Goal: Information Seeking & Learning: Check status

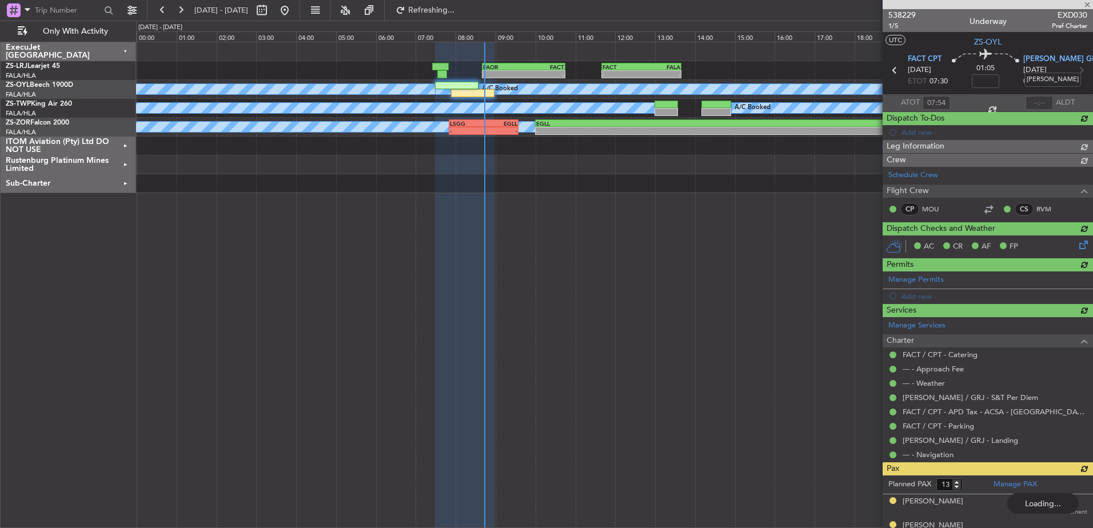
click at [1038, 95] on mat-tooltip-component "[PERSON_NAME]" at bounding box center [1053, 80] width 73 height 30
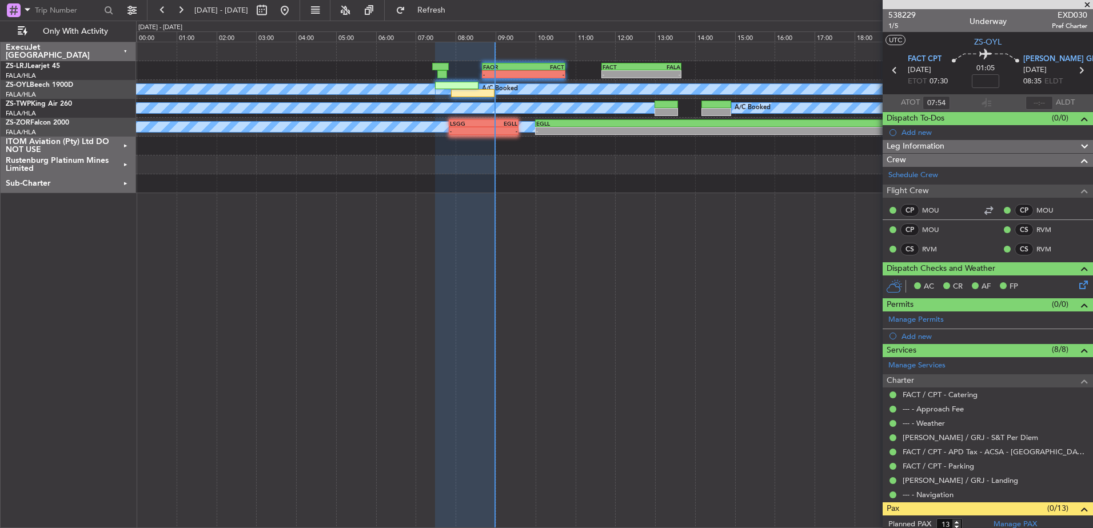
type input "08:37"
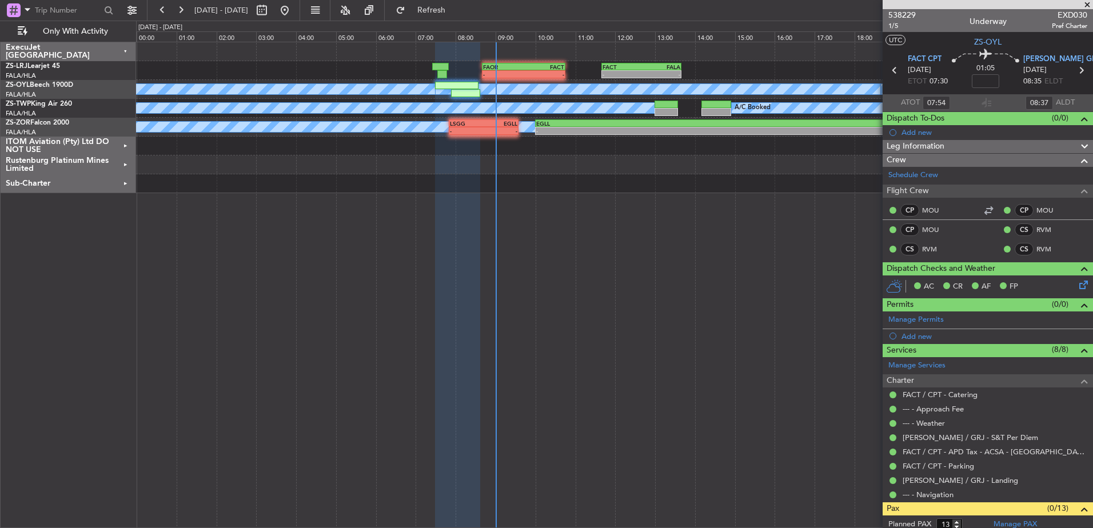
click at [1088, 4] on span at bounding box center [1087, 5] width 11 height 10
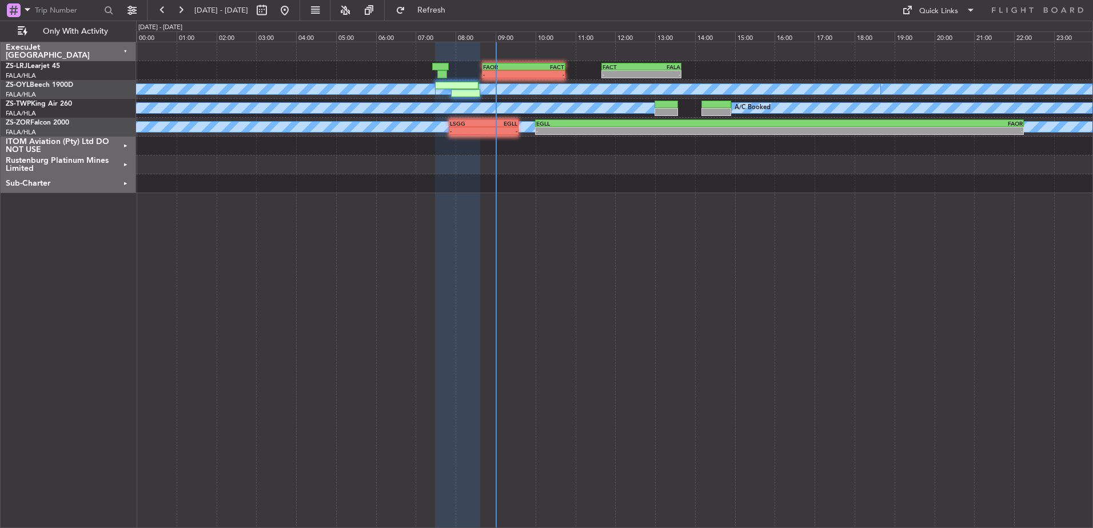
type input "0"
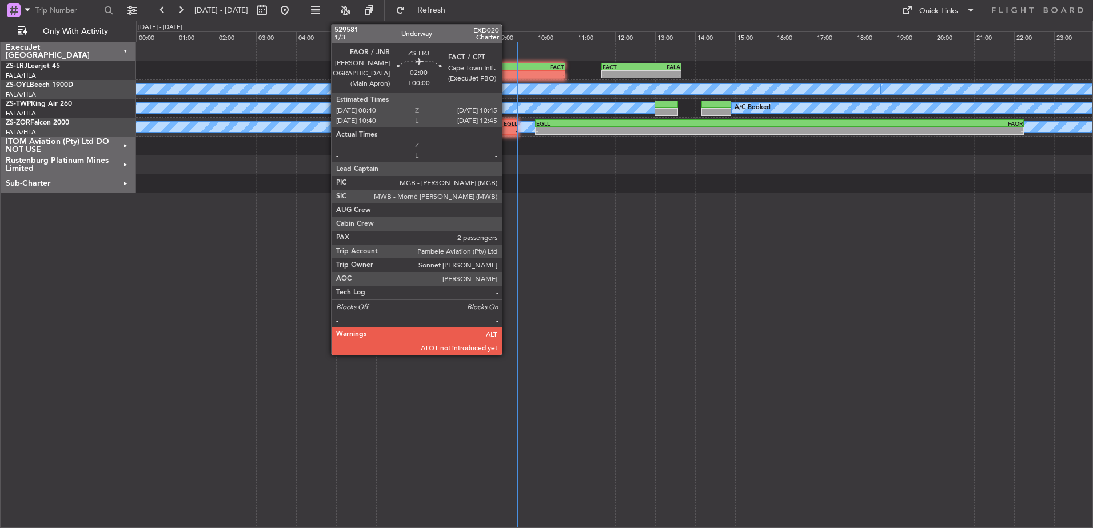
click at [507, 75] on div "-" at bounding box center [503, 74] width 41 height 7
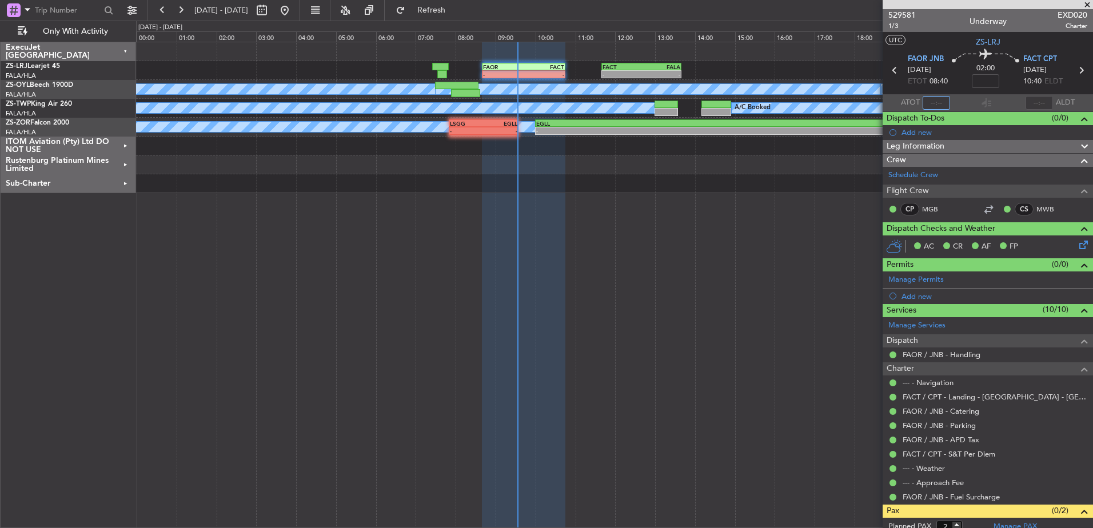
click at [938, 102] on input "text" at bounding box center [936, 103] width 27 height 14
click at [942, 102] on input "text" at bounding box center [936, 103] width 27 height 14
type input "09:37"
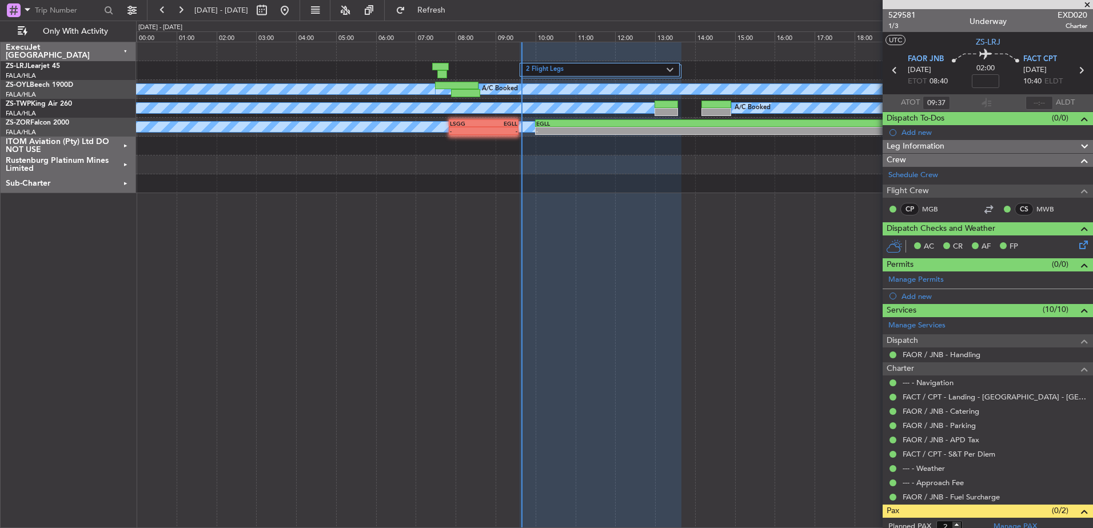
click at [1088, 5] on span at bounding box center [1087, 5] width 11 height 10
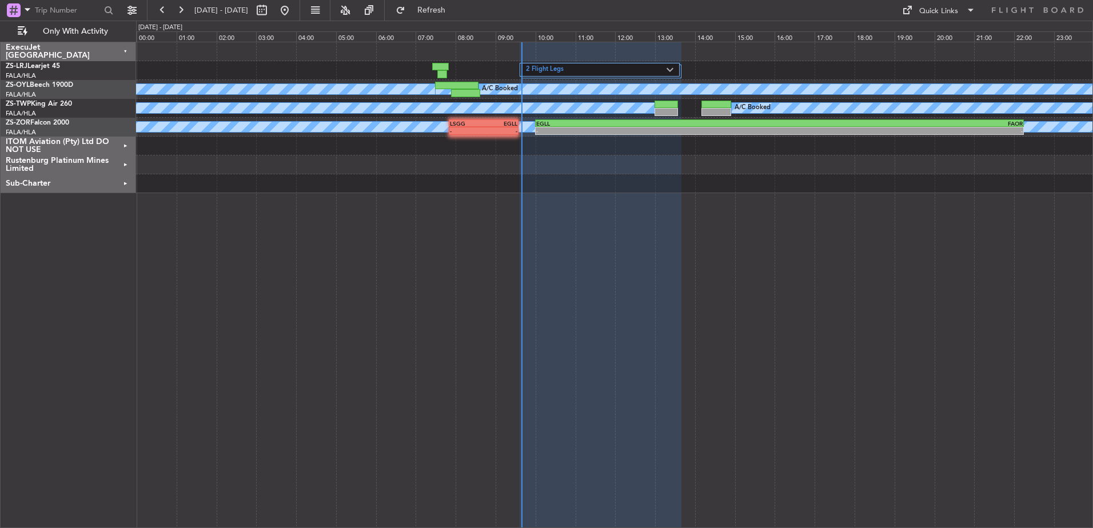
type input "0"
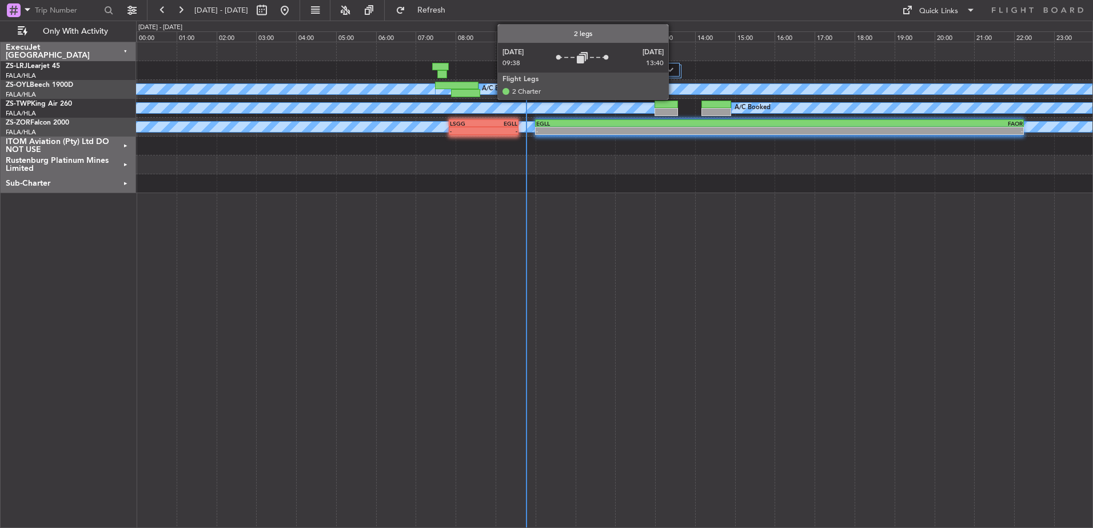
click at [674, 67] on div "2 Flight Legs" at bounding box center [600, 70] width 160 height 14
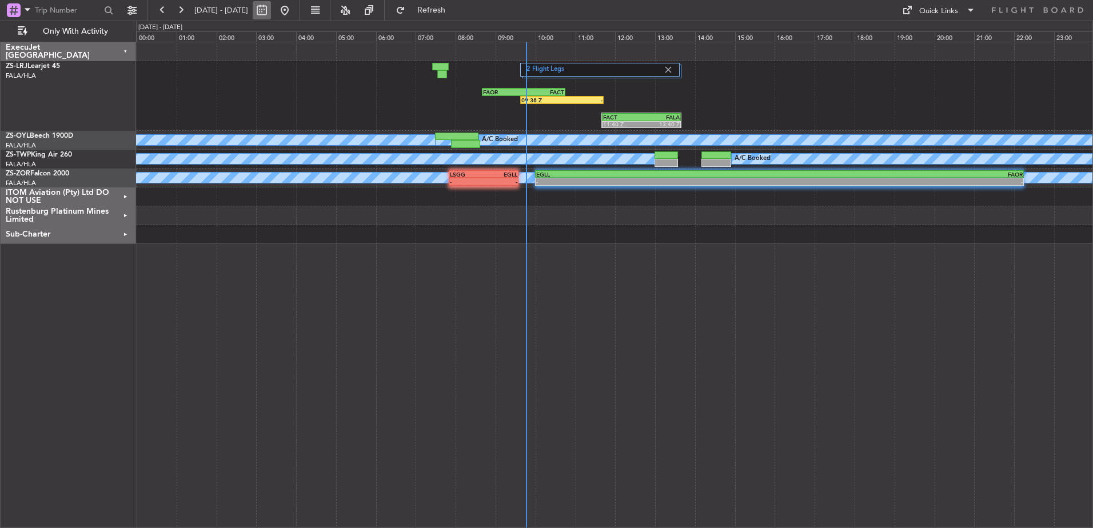
click at [271, 12] on button at bounding box center [262, 10] width 18 height 18
select select "10"
select select "2025"
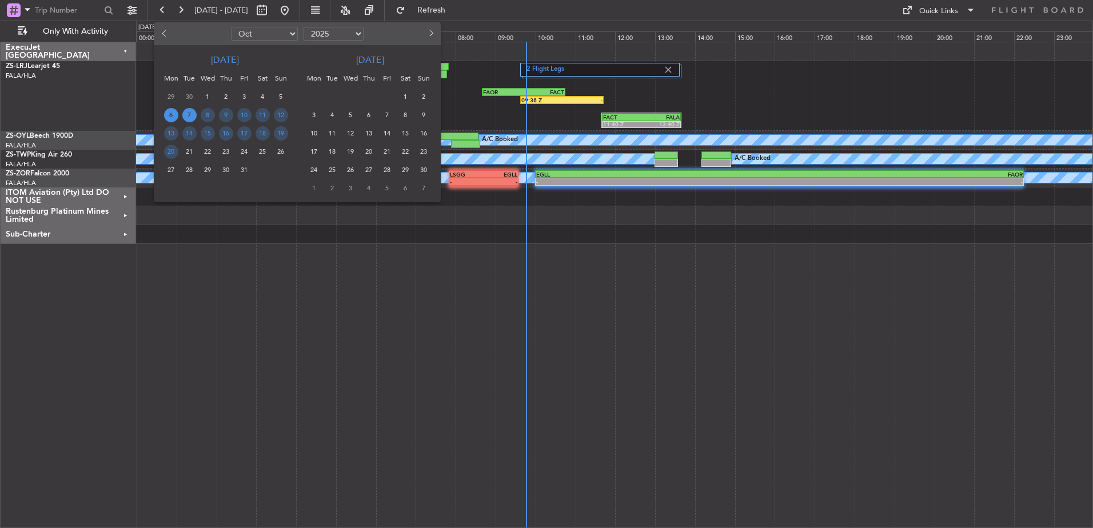
click at [188, 117] on span "7" at bounding box center [189, 115] width 14 height 14
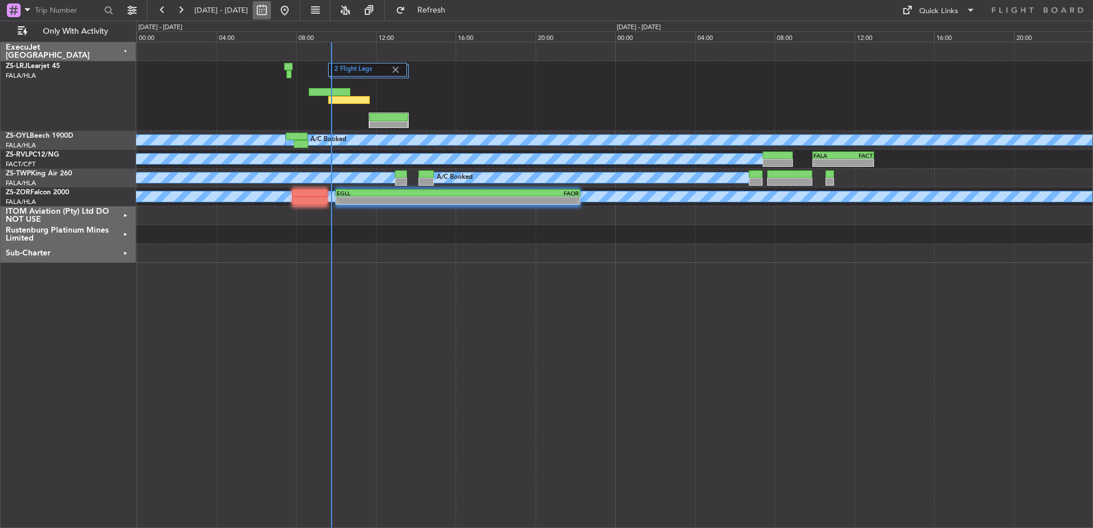
click at [271, 11] on button at bounding box center [262, 10] width 18 height 18
select select "10"
select select "2025"
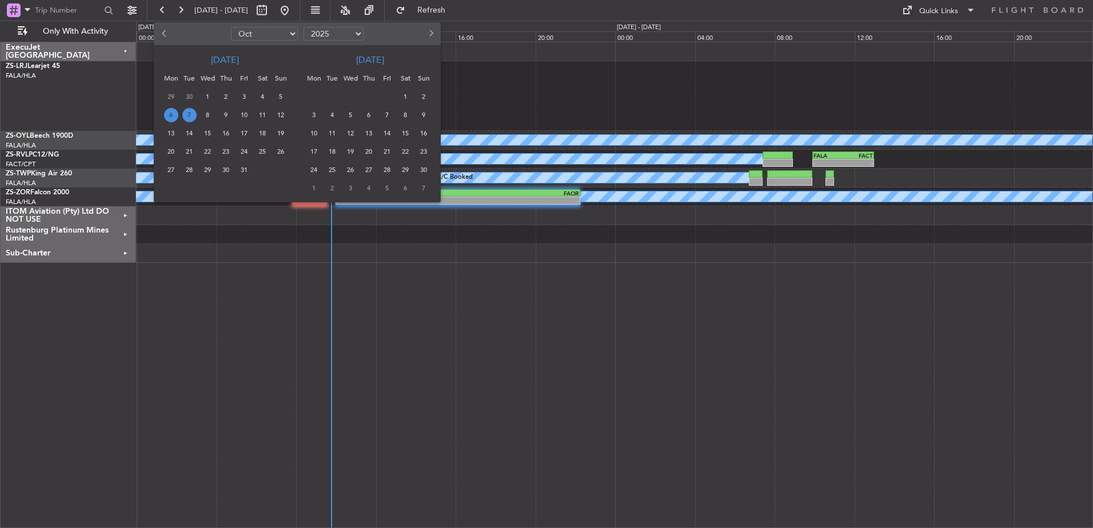
click at [192, 117] on span "7" at bounding box center [189, 115] width 14 height 14
click at [192, 116] on span "7" at bounding box center [189, 115] width 14 height 14
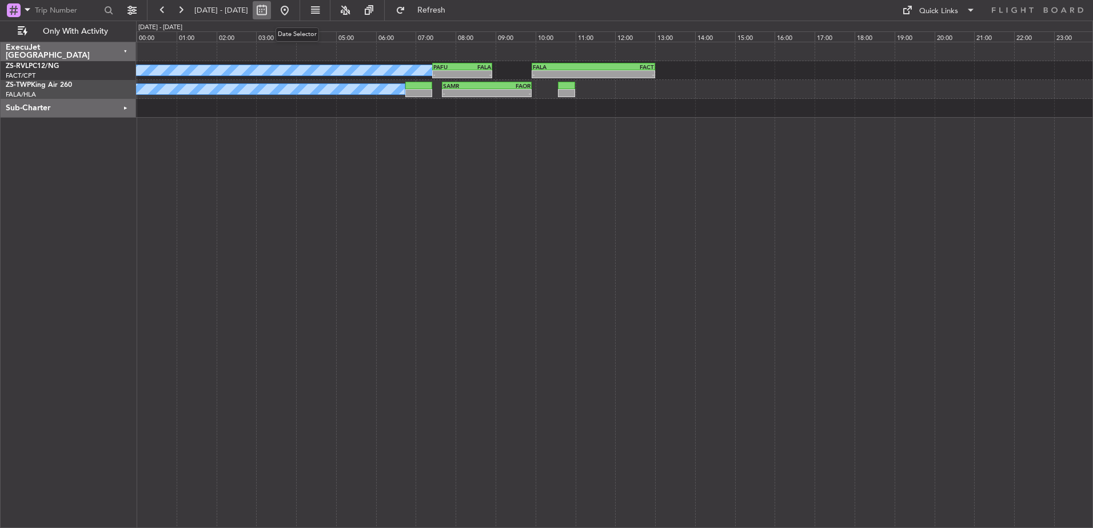
click at [271, 11] on button at bounding box center [262, 10] width 18 height 18
select select "10"
select select "2025"
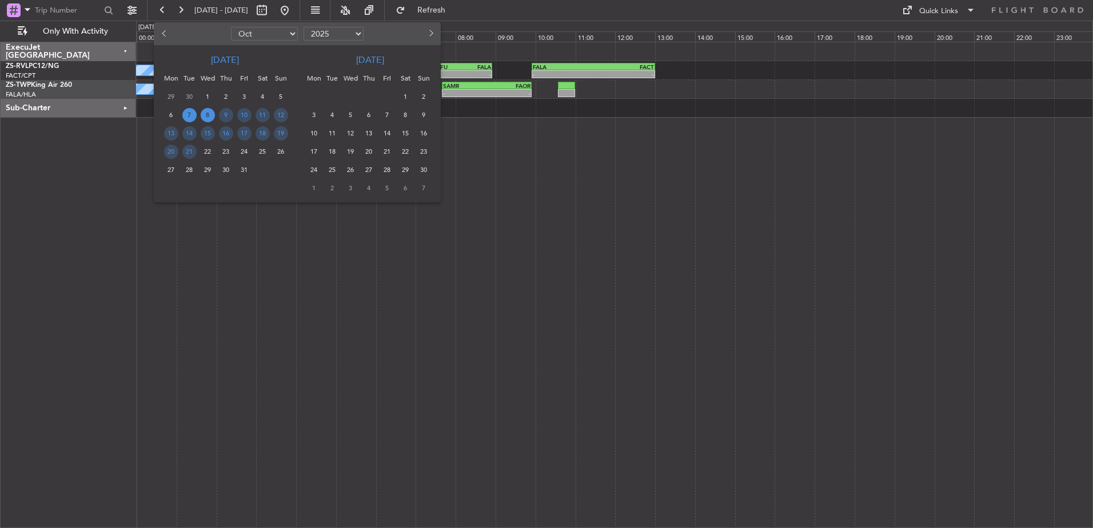
click at [211, 112] on span "8" at bounding box center [208, 115] width 14 height 14
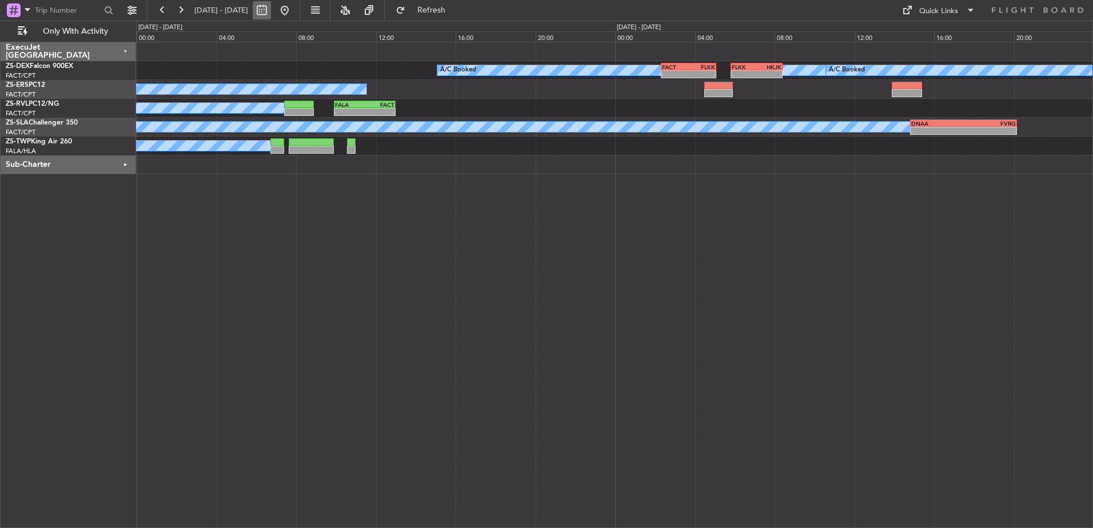
click at [271, 11] on button at bounding box center [262, 10] width 18 height 18
select select "10"
select select "2025"
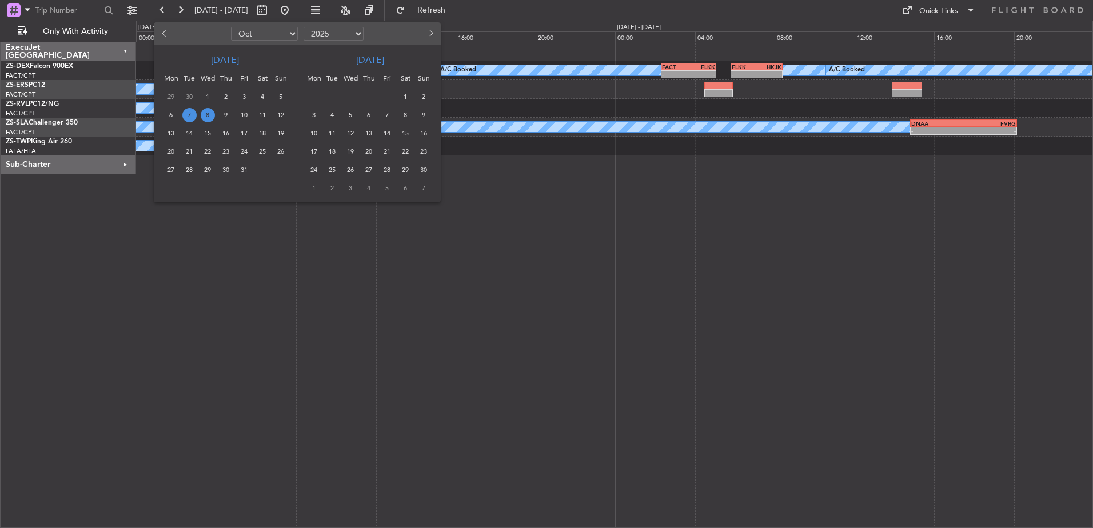
click at [212, 113] on span "8" at bounding box center [208, 115] width 14 height 14
click at [208, 113] on span "8" at bounding box center [208, 115] width 14 height 14
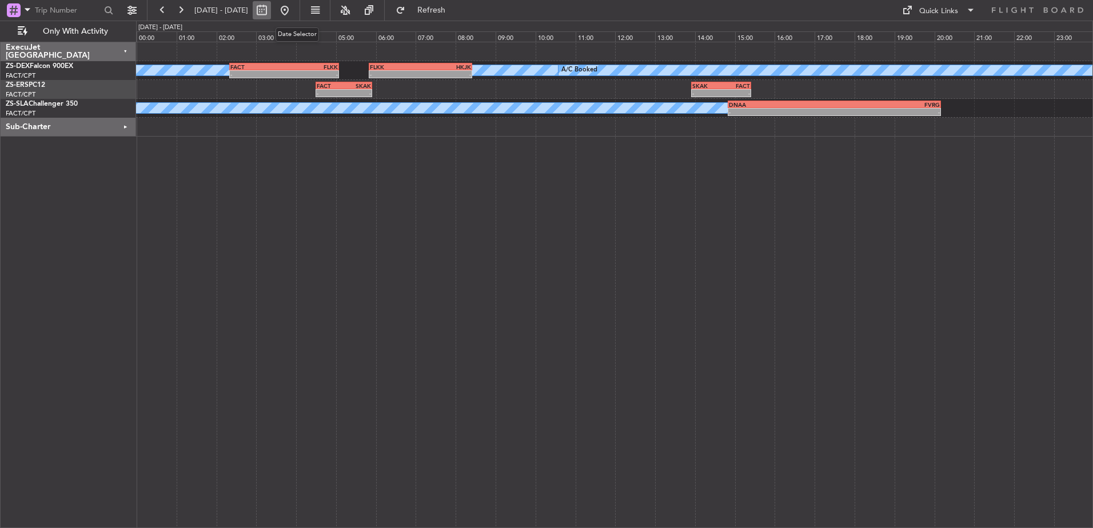
click at [271, 11] on button at bounding box center [262, 10] width 18 height 18
select select "10"
select select "2025"
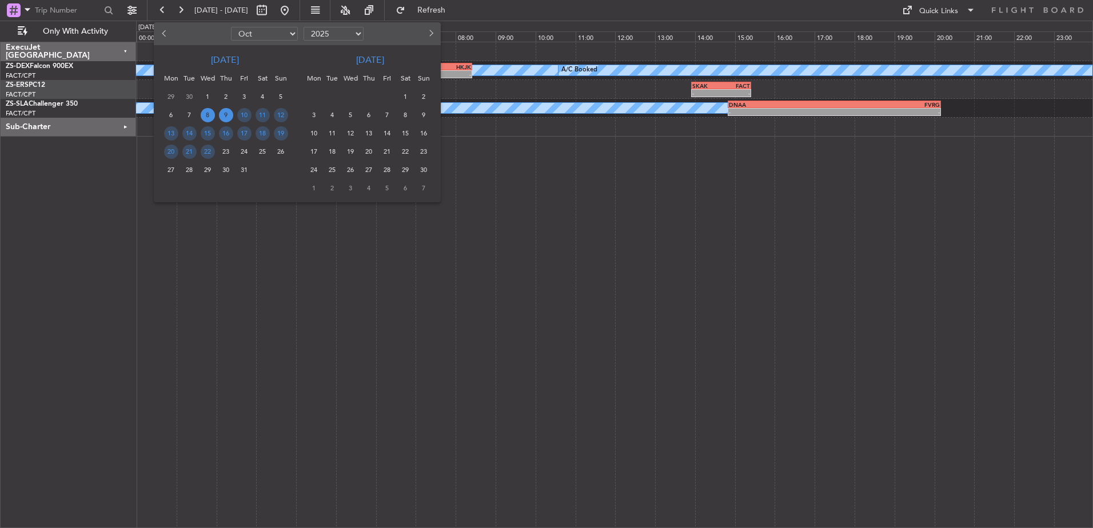
click at [229, 116] on span "9" at bounding box center [226, 115] width 14 height 14
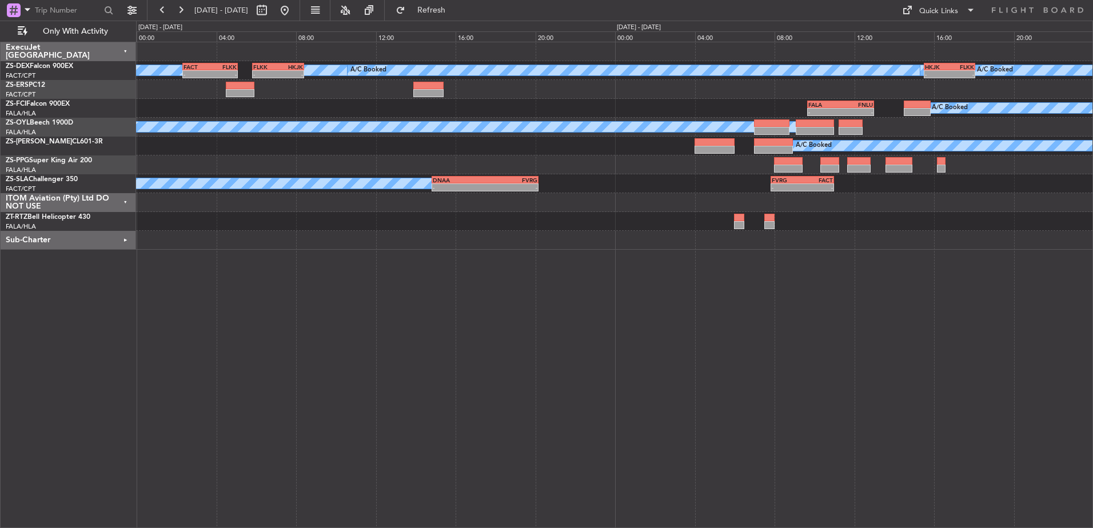
click at [129, 200] on div "ITOM Aviation (Pty) Ltd DO NOT USE" at bounding box center [69, 202] width 136 height 19
click at [271, 11] on button at bounding box center [262, 10] width 18 height 18
select select "10"
select select "2025"
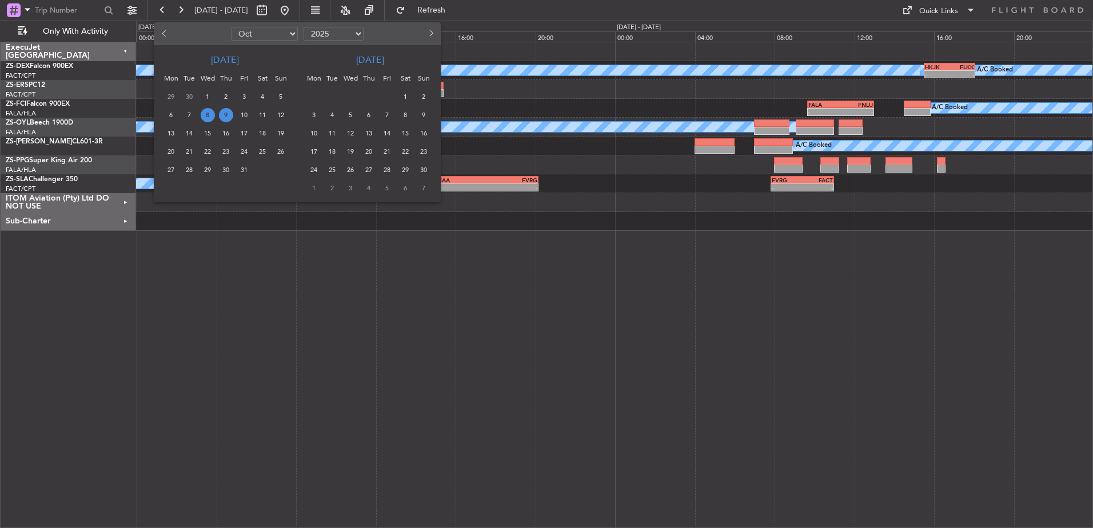
click at [246, 113] on span "10" at bounding box center [244, 115] width 14 height 14
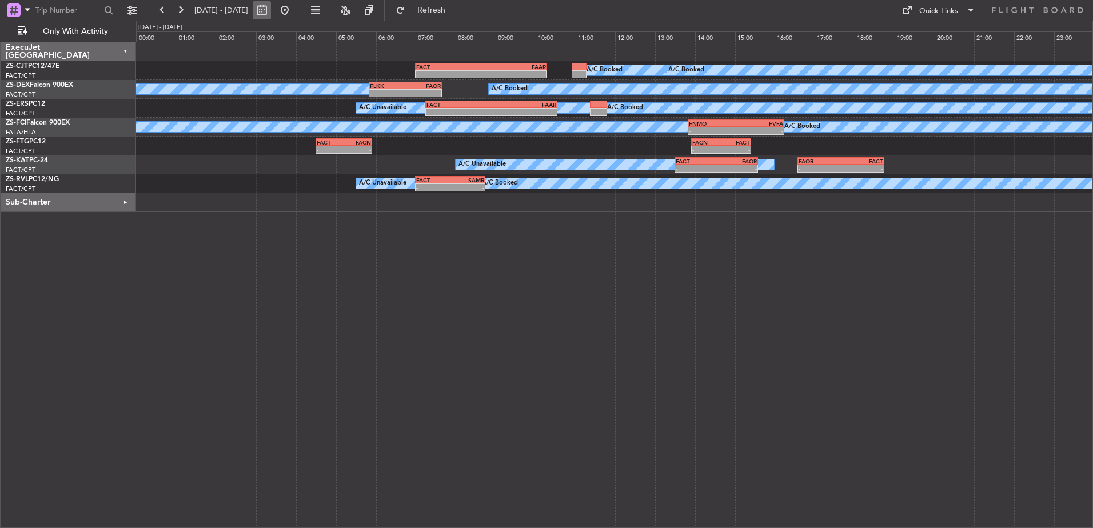
click at [271, 13] on button at bounding box center [262, 10] width 18 height 18
select select "10"
select select "2025"
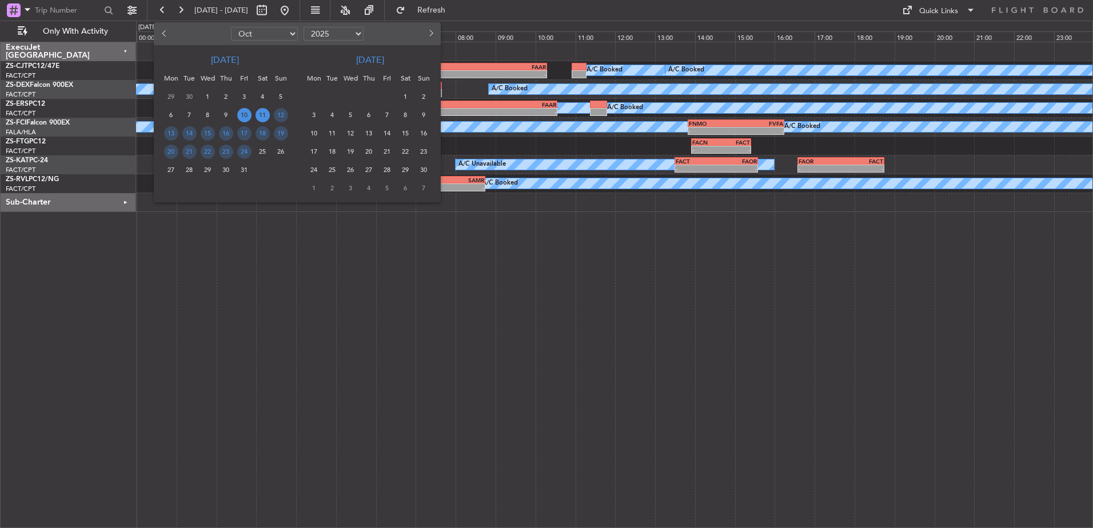
click at [261, 116] on span "11" at bounding box center [263, 115] width 14 height 14
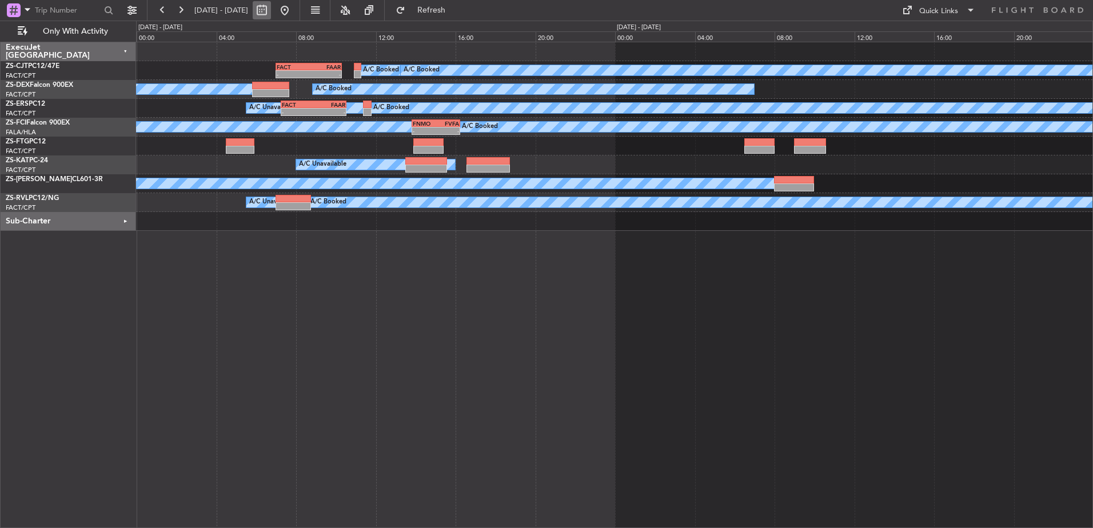
click at [271, 9] on button at bounding box center [262, 10] width 18 height 18
select select "10"
select select "2025"
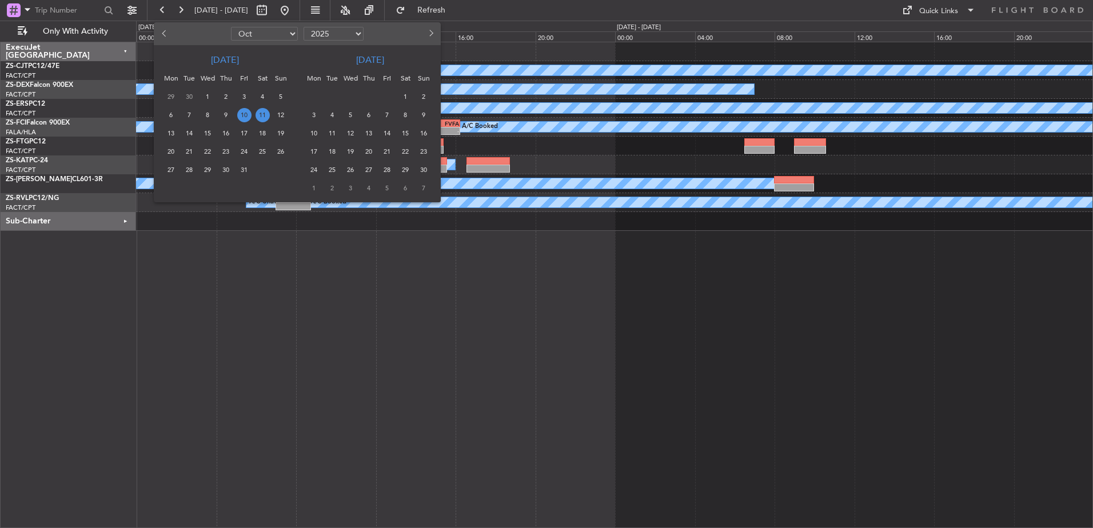
click at [263, 115] on span "11" at bounding box center [263, 115] width 14 height 14
click at [264, 114] on span "11" at bounding box center [263, 115] width 14 height 14
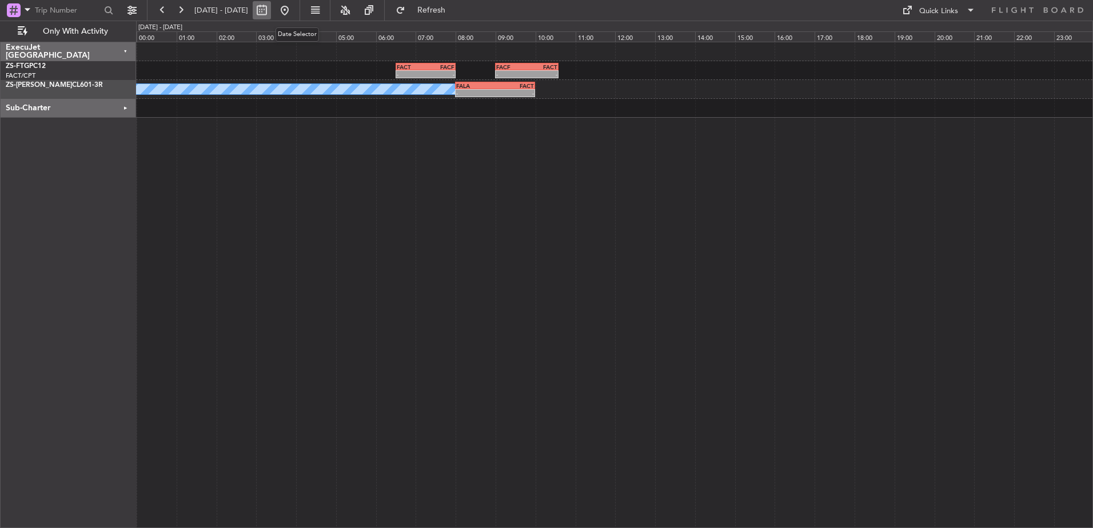
click at [271, 12] on button at bounding box center [262, 10] width 18 height 18
select select "10"
select select "2025"
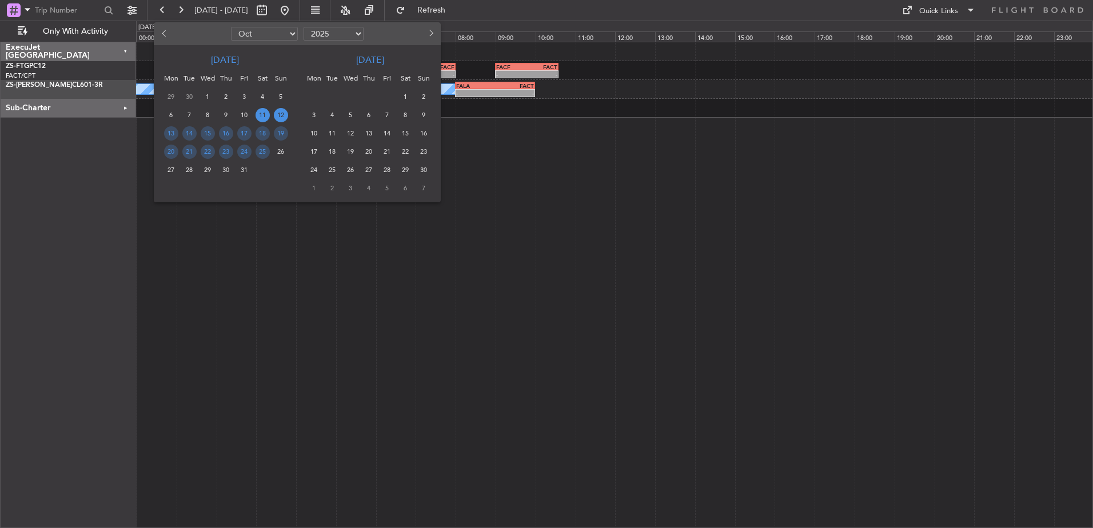
click at [282, 117] on span "12" at bounding box center [281, 115] width 14 height 14
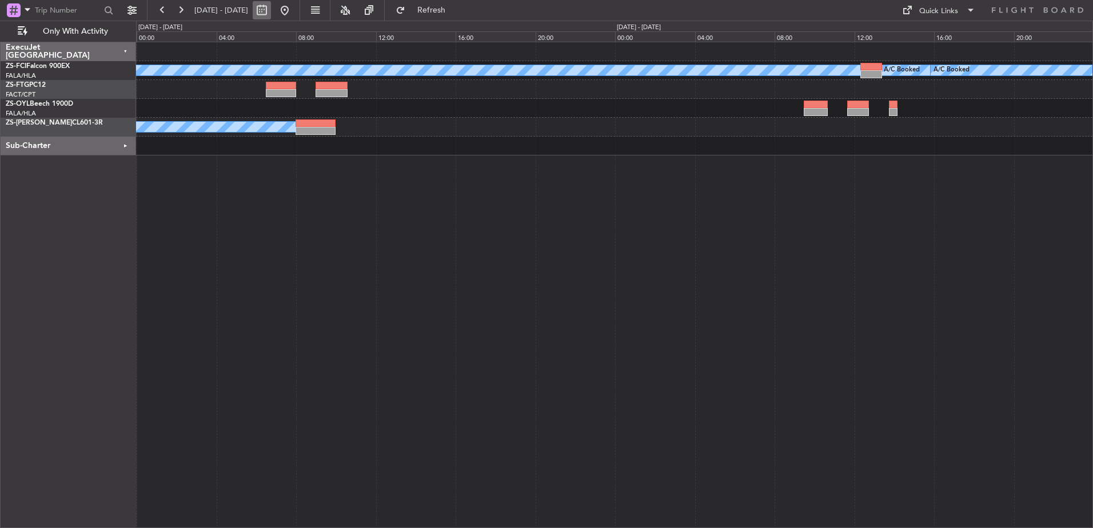
click at [271, 11] on button at bounding box center [262, 10] width 18 height 18
select select "10"
select select "2025"
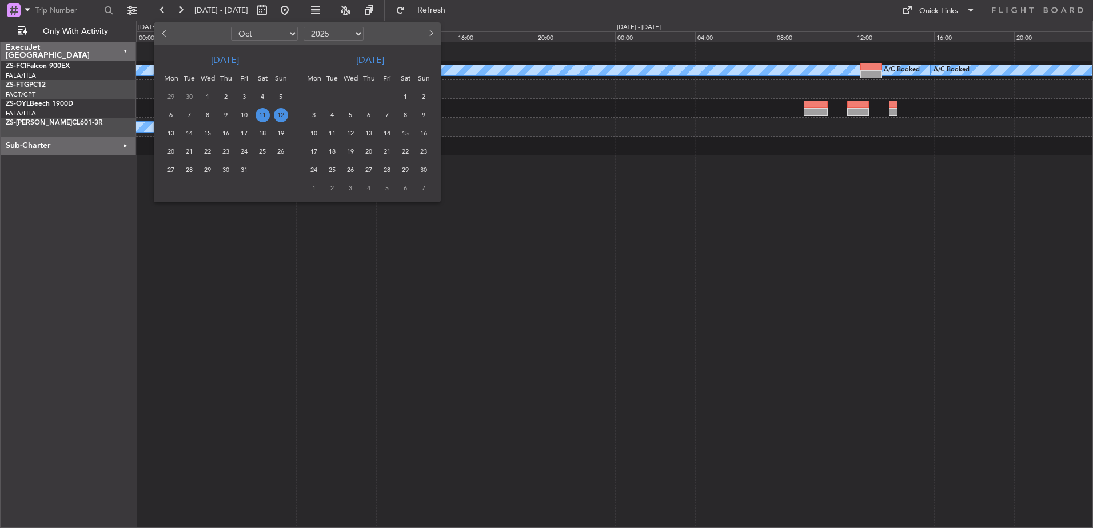
click at [284, 114] on span "12" at bounding box center [281, 115] width 14 height 14
click at [284, 113] on span "12" at bounding box center [281, 115] width 14 height 14
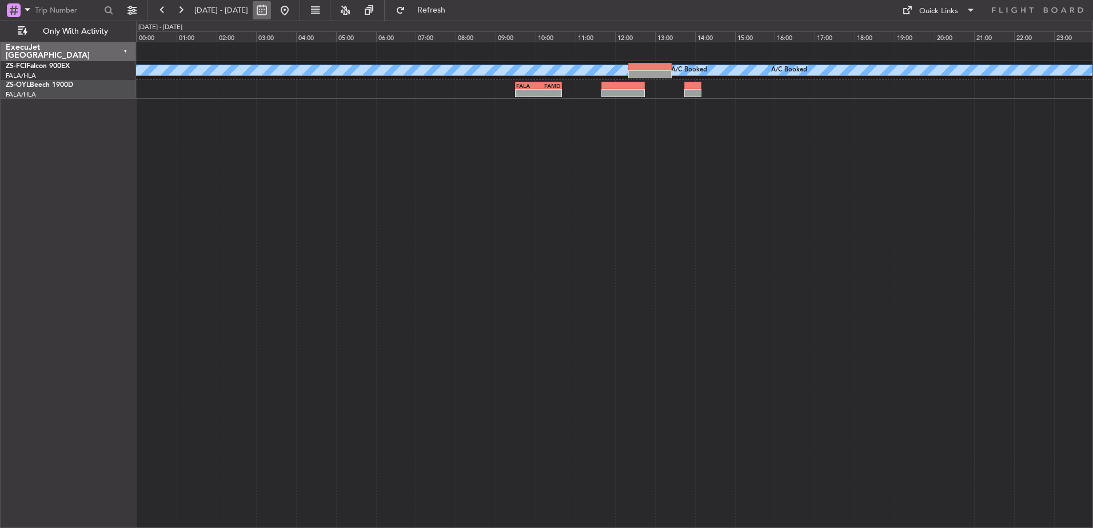
click at [271, 12] on button at bounding box center [262, 10] width 18 height 18
select select "10"
select select "2025"
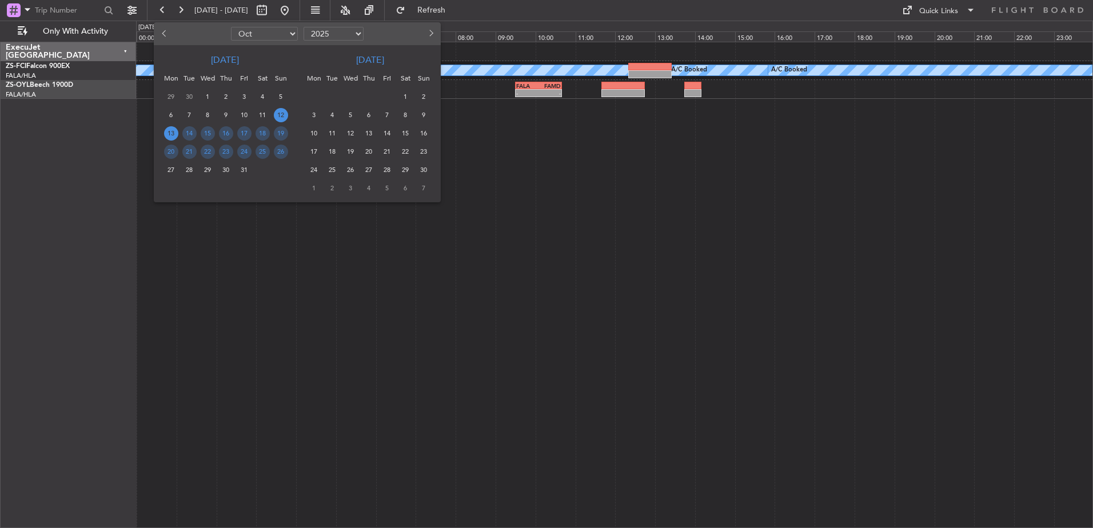
click at [170, 129] on span "13" at bounding box center [171, 133] width 14 height 14
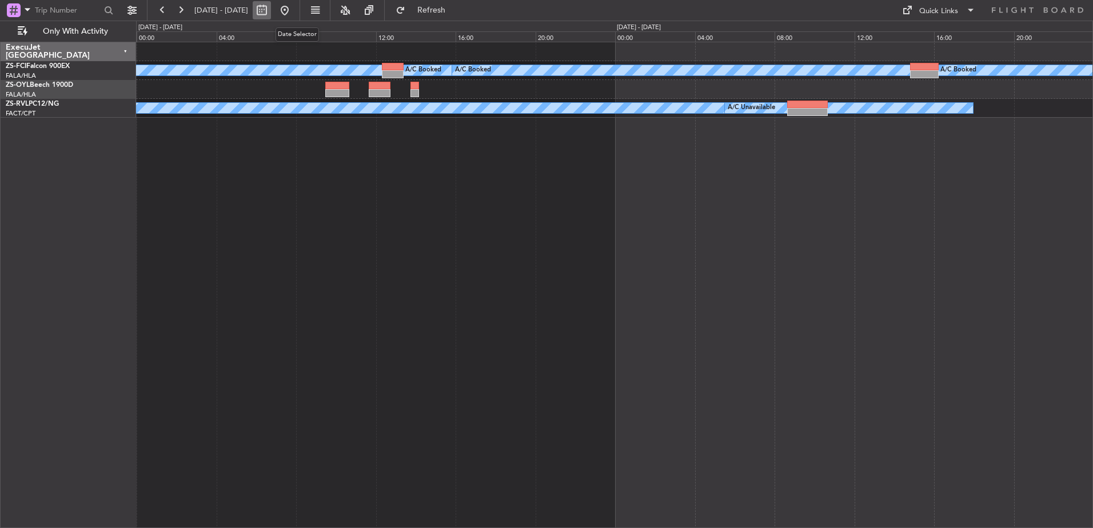
click at [271, 11] on button at bounding box center [262, 10] width 18 height 18
select select "10"
select select "2025"
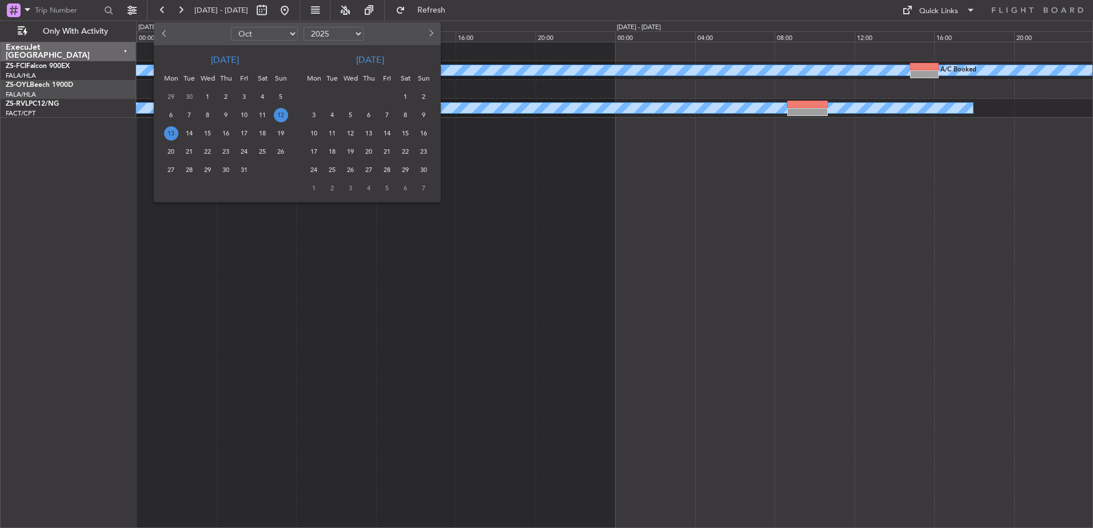
click at [173, 134] on span "13" at bounding box center [171, 133] width 14 height 14
click at [173, 132] on span "13" at bounding box center [171, 133] width 14 height 14
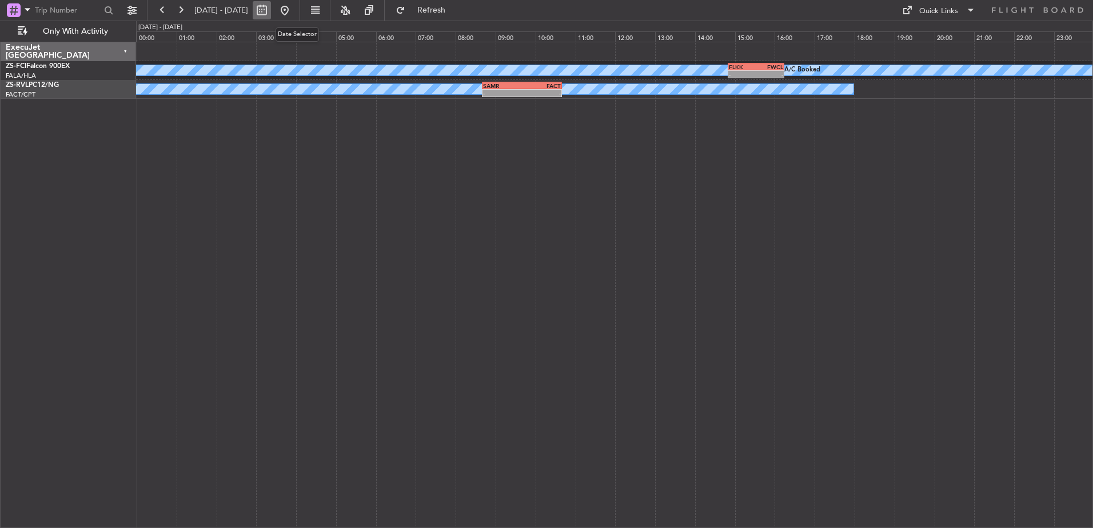
click at [271, 9] on button at bounding box center [262, 10] width 18 height 18
select select "10"
select select "2025"
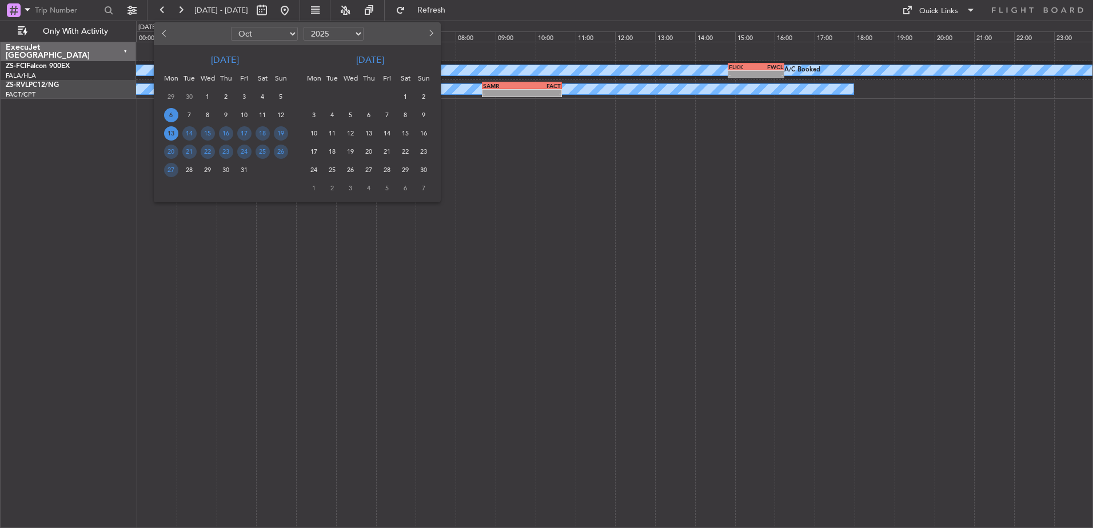
click at [175, 114] on span "6" at bounding box center [171, 115] width 14 height 14
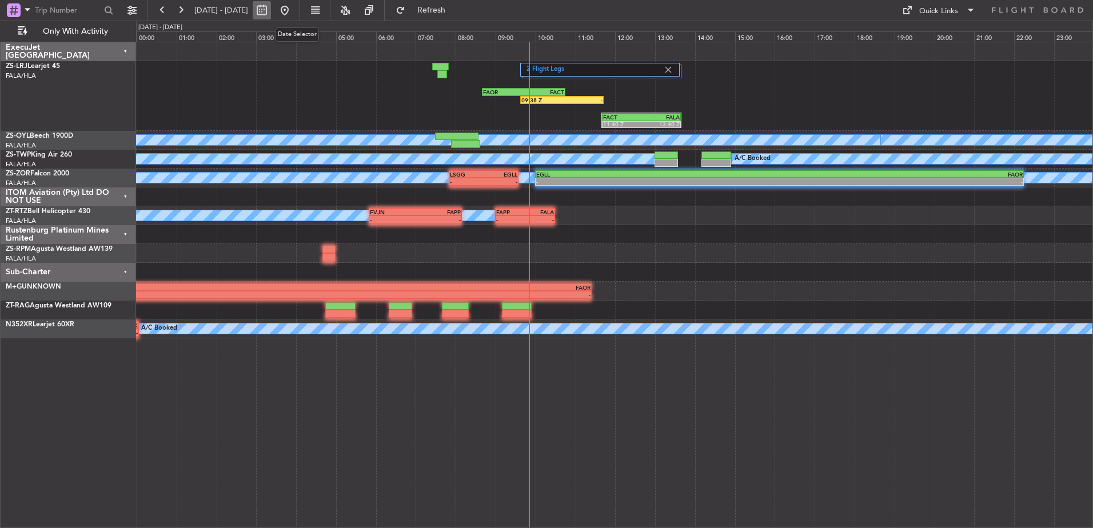
click at [271, 9] on button at bounding box center [262, 10] width 18 height 18
select select "10"
select select "2025"
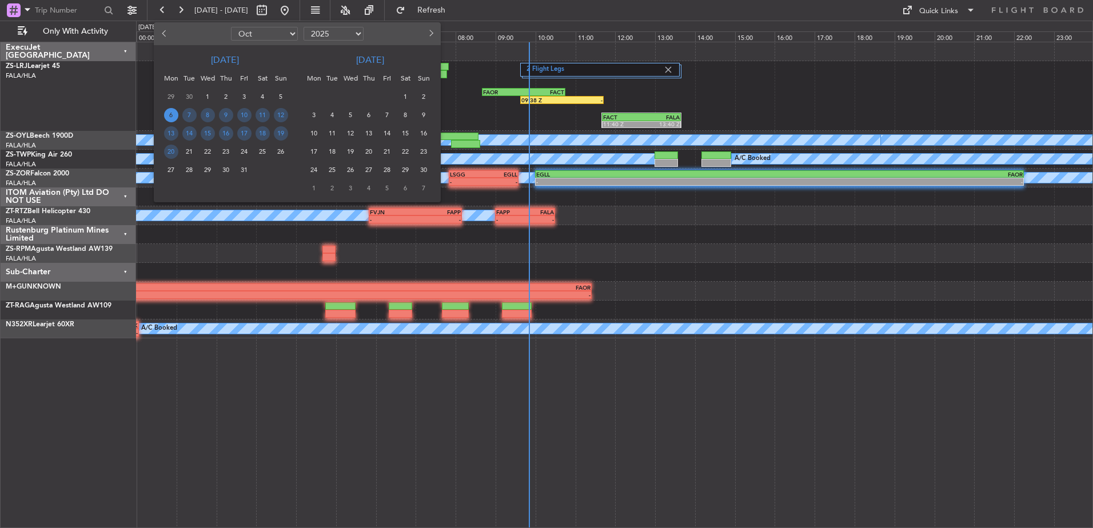
click at [173, 116] on span "6" at bounding box center [171, 115] width 14 height 14
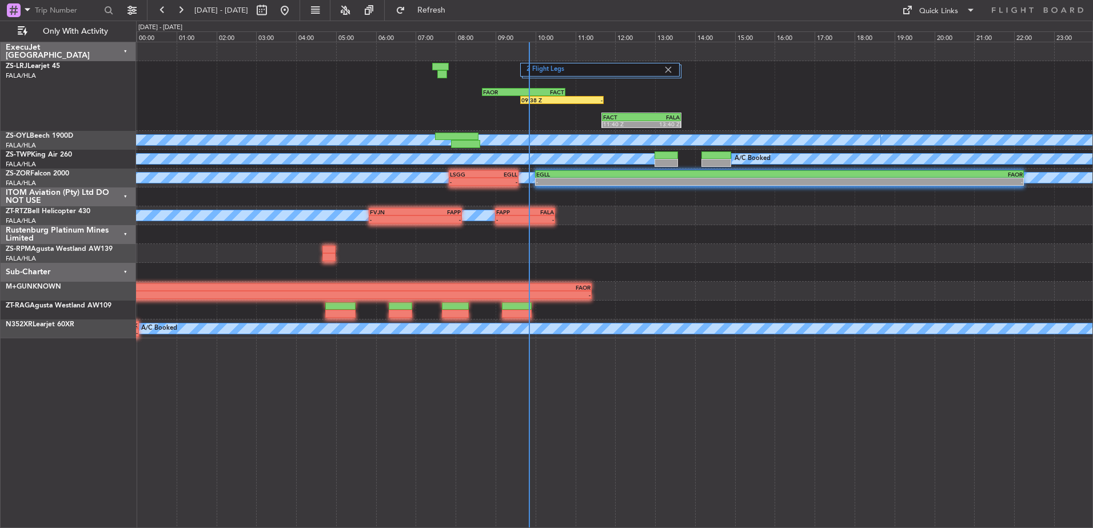
click at [125, 195] on div "ITOM Aviation (Pty) Ltd DO NOT USE" at bounding box center [69, 197] width 136 height 19
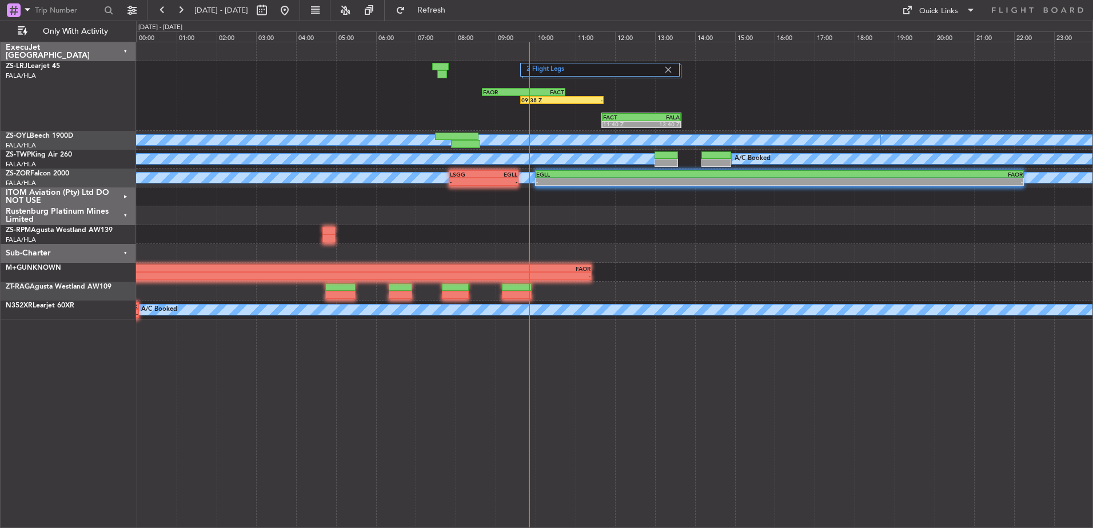
click at [126, 217] on div "Rustenburg Platinum Mines Limited" at bounding box center [69, 215] width 136 height 19
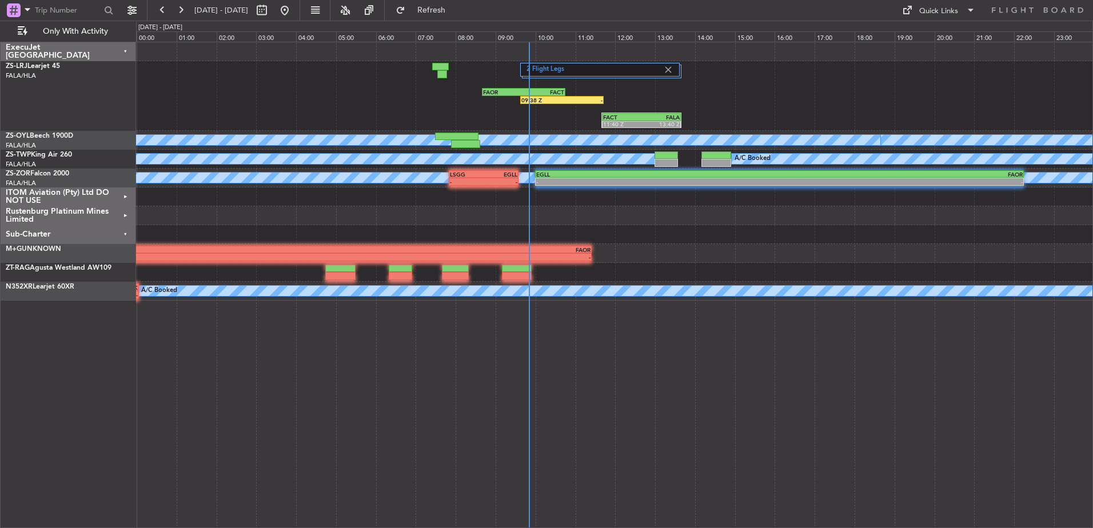
click at [128, 232] on div "Sub-Charter" at bounding box center [69, 234] width 136 height 19
